Goal: Task Accomplishment & Management: Manage account settings

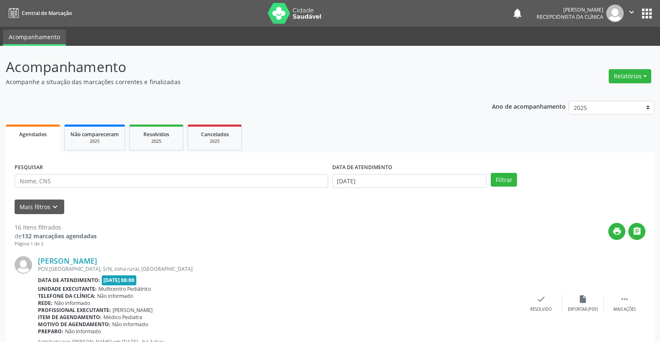
scroll to position [185, 0]
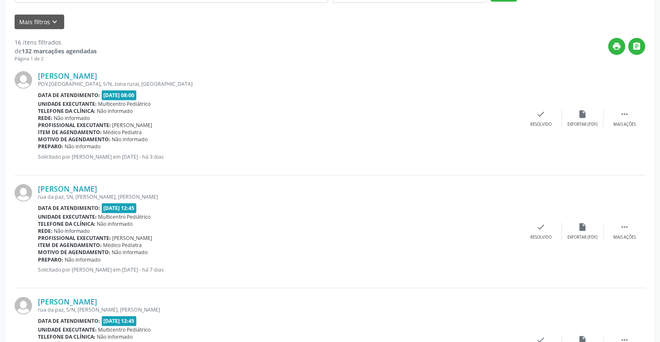
drag, startPoint x: 135, startPoint y: 97, endPoint x: 199, endPoint y: 96, distance: 64.2
click at [199, 96] on div "Data de atendimento: [DATE] 08:00" at bounding box center [279, 95] width 482 height 10
click at [410, 112] on div "[PERSON_NAME] POV.[GEOGRAPHIC_DATA], S/N, zona rural, [GEOGRAPHIC_DATA] Data de…" at bounding box center [279, 118] width 482 height 95
click at [633, 115] on div " Mais ações" at bounding box center [624, 119] width 42 height 18
click at [585, 107] on div "[PERSON_NAME] POV.[GEOGRAPHIC_DATA], S/N, zona rural, [GEOGRAPHIC_DATA] Data de…" at bounding box center [330, 118] width 630 height 113
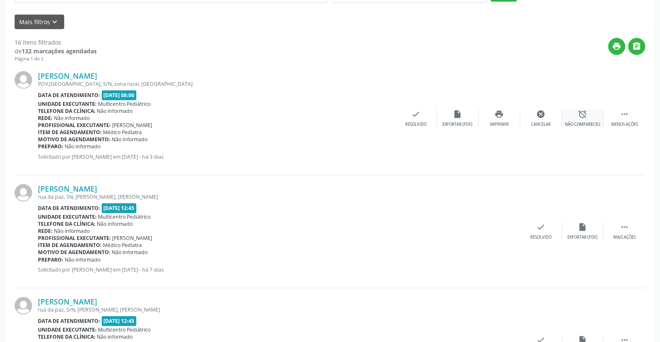
click at [583, 113] on icon "alarm_off" at bounding box center [582, 114] width 9 height 9
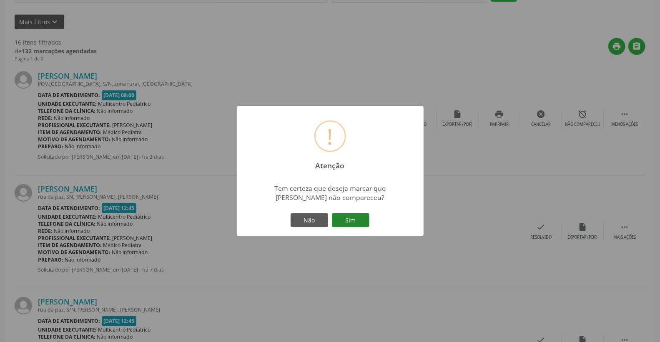
click at [355, 215] on button "Sim" at bounding box center [350, 220] width 37 height 14
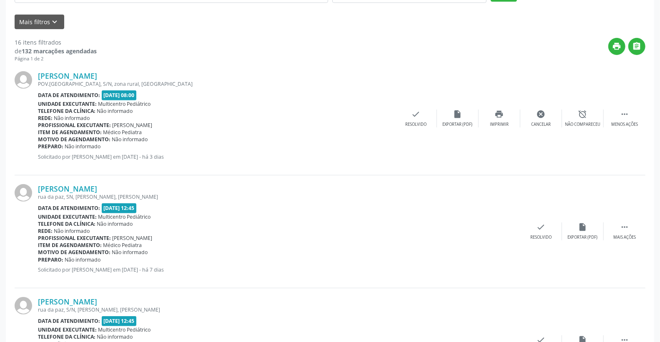
scroll to position [0, 0]
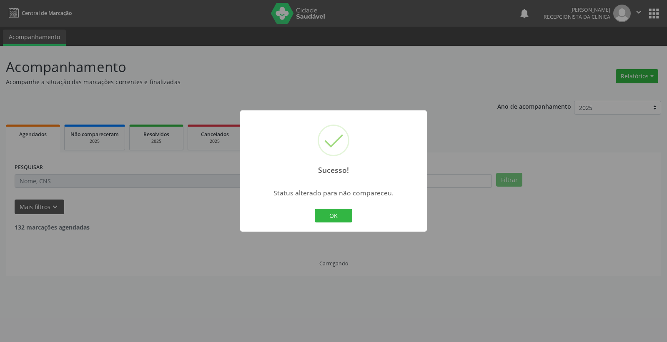
click at [332, 207] on div "OK Cancel" at bounding box center [333, 215] width 41 height 17
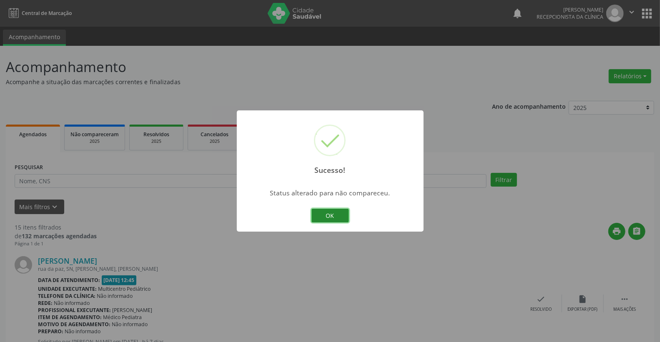
click at [332, 209] on button "OK" at bounding box center [329, 216] width 37 height 14
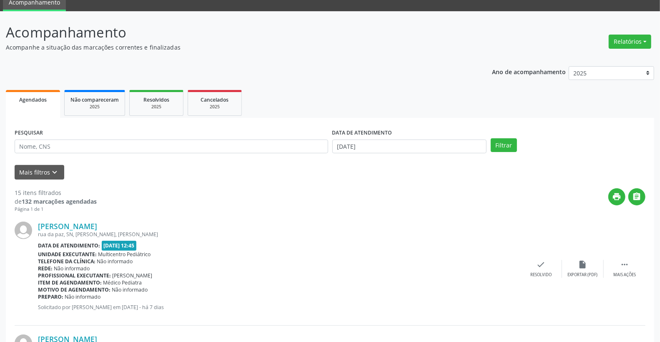
scroll to position [92, 0]
